Goal: Information Seeking & Learning: Learn about a topic

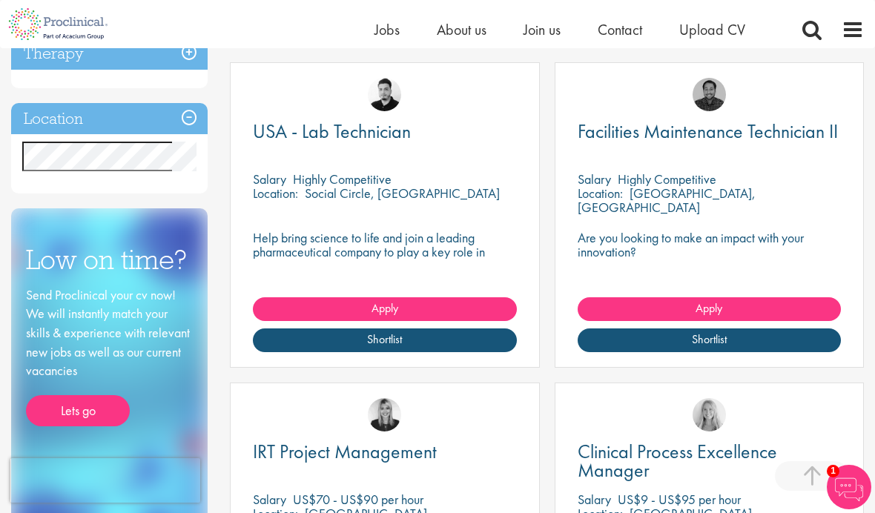
scroll to position [594, 0]
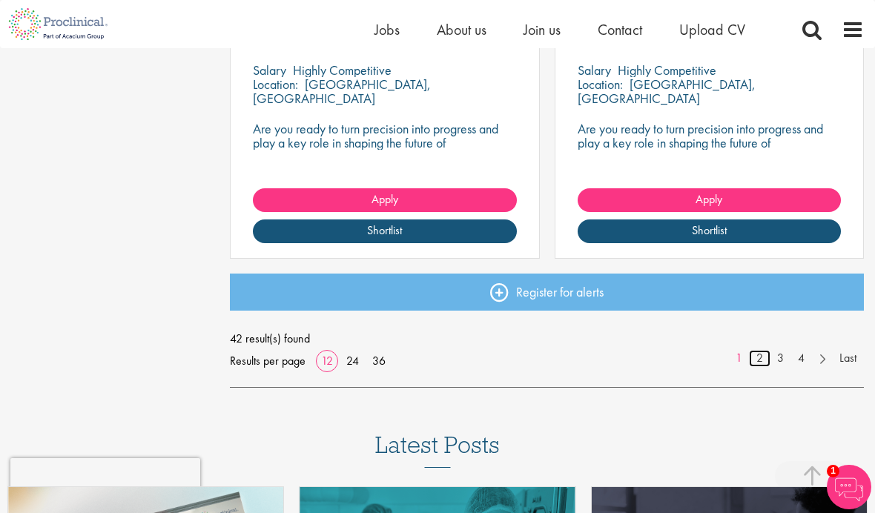
click at [762, 354] on link "2" at bounding box center [759, 358] width 21 height 17
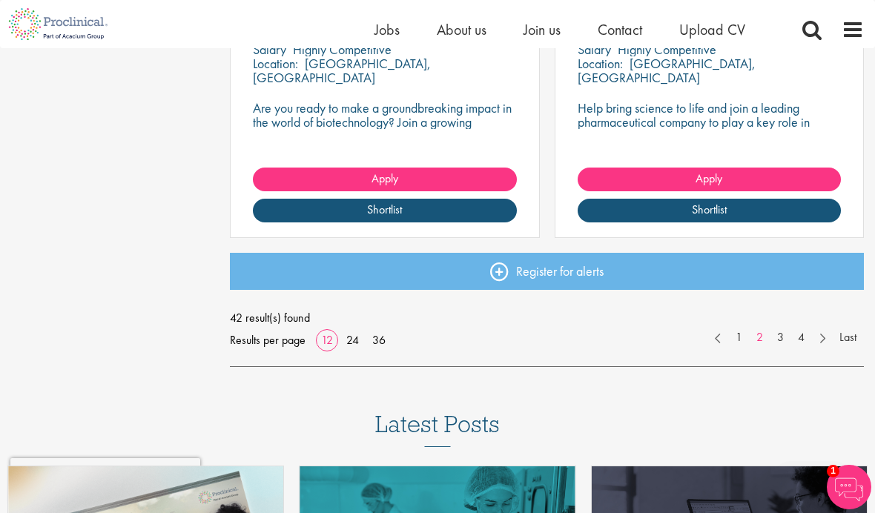
scroll to position [2010, 0]
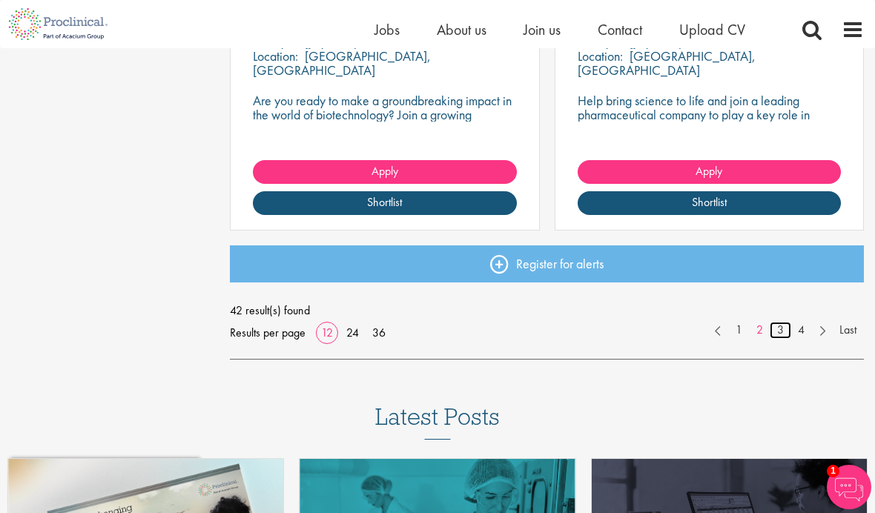
click at [778, 324] on link "3" at bounding box center [779, 330] width 21 height 17
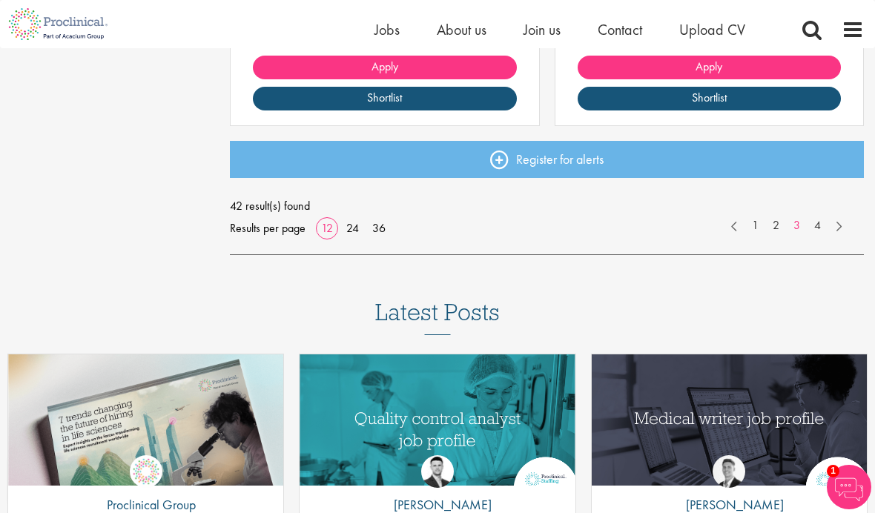
scroll to position [2114, 0]
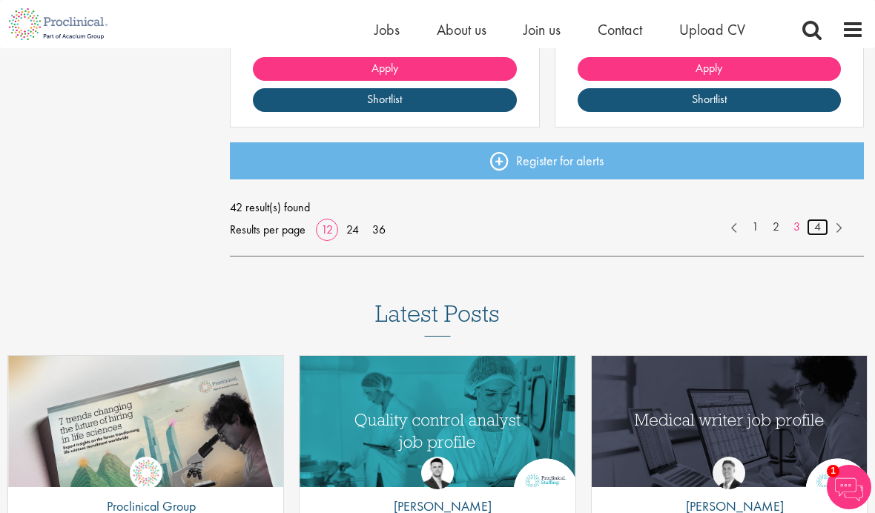
click at [815, 228] on link "4" at bounding box center [817, 227] width 21 height 17
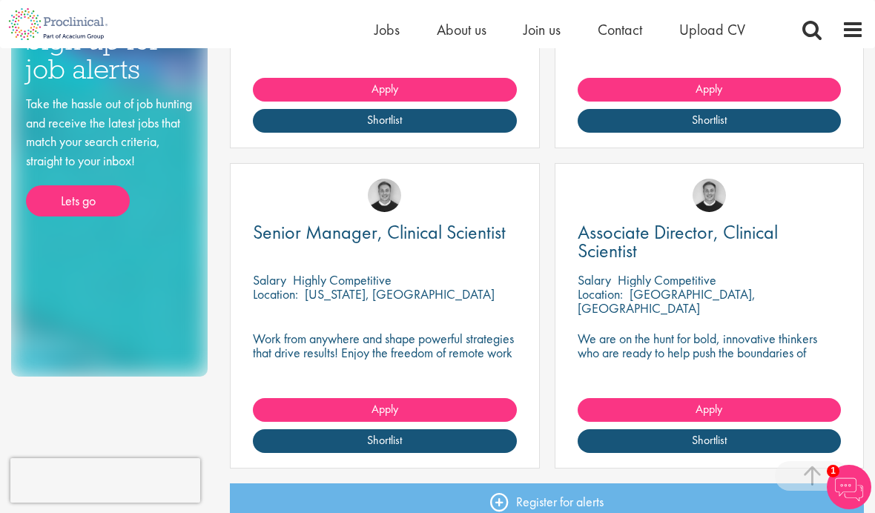
scroll to position [781, 0]
